Goal: Find specific page/section: Find specific page/section

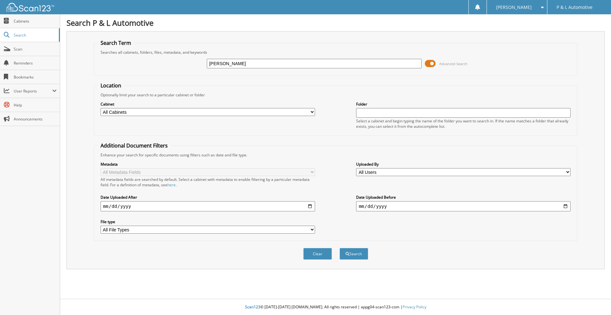
type input "[PERSON_NAME]"
click at [340, 248] on button "Search" at bounding box center [354, 254] width 29 height 12
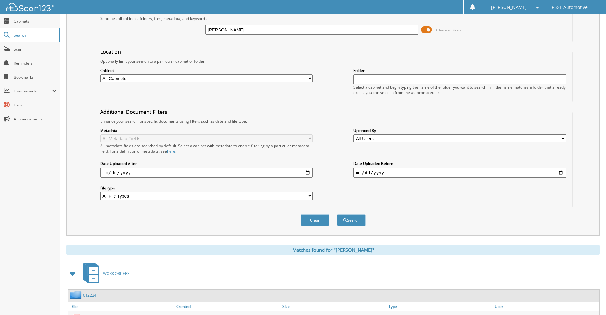
scroll to position [127, 0]
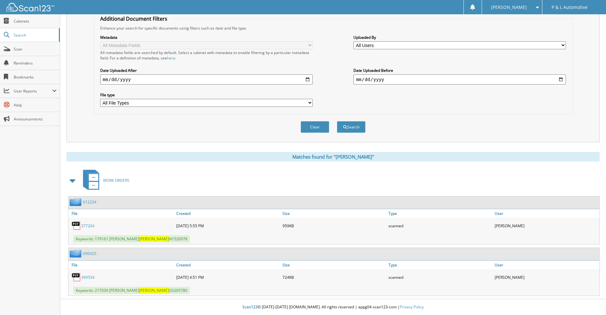
click at [88, 277] on link "399554" at bounding box center [87, 277] width 13 height 5
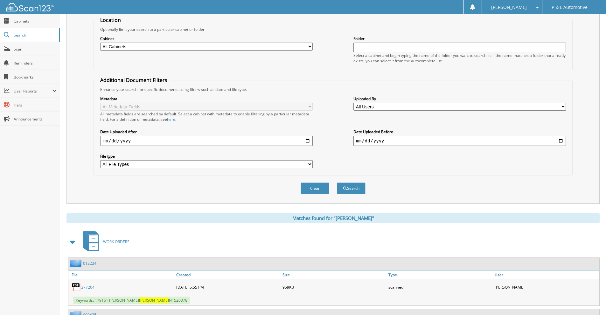
scroll to position [0, 0]
